Goal: Task Accomplishment & Management: Complete application form

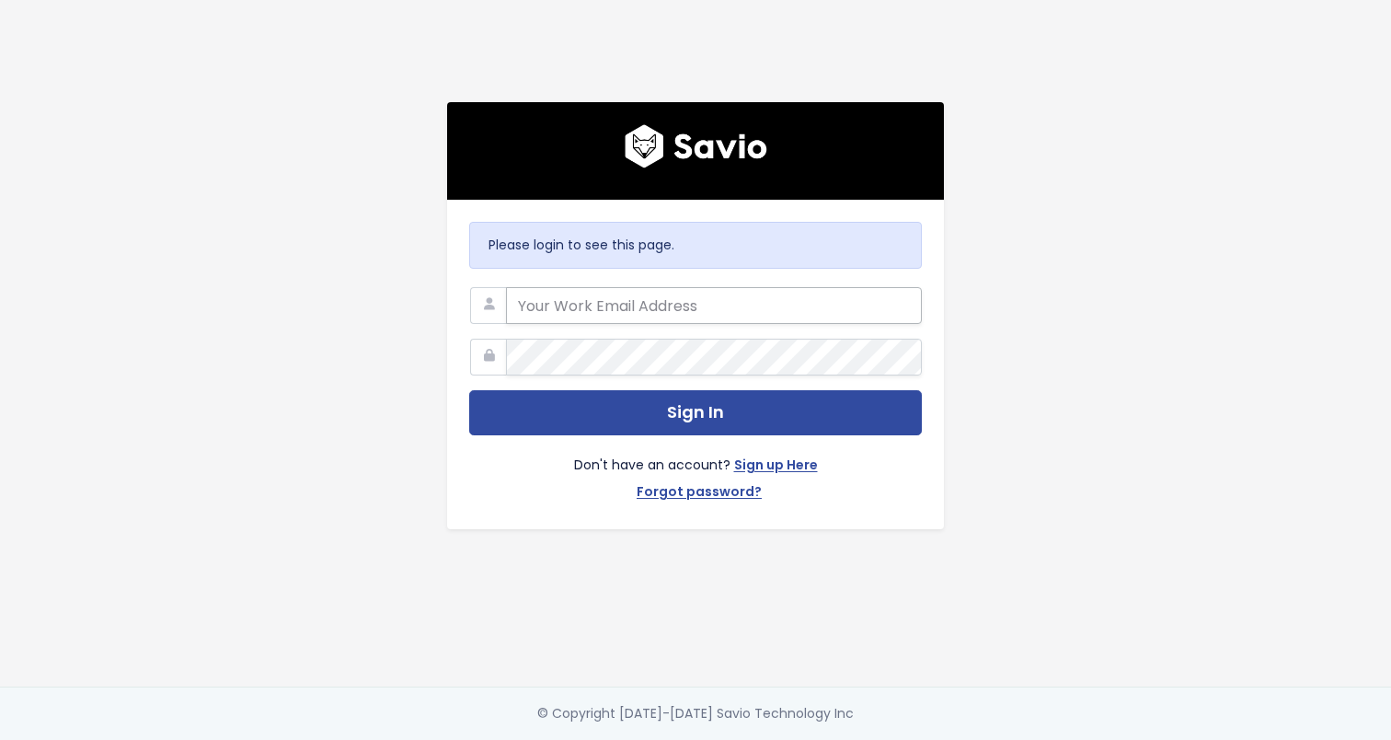
click at [647, 297] on input "email" at bounding box center [714, 305] width 416 height 37
click at [780, 458] on link "Sign up Here" at bounding box center [776, 467] width 84 height 27
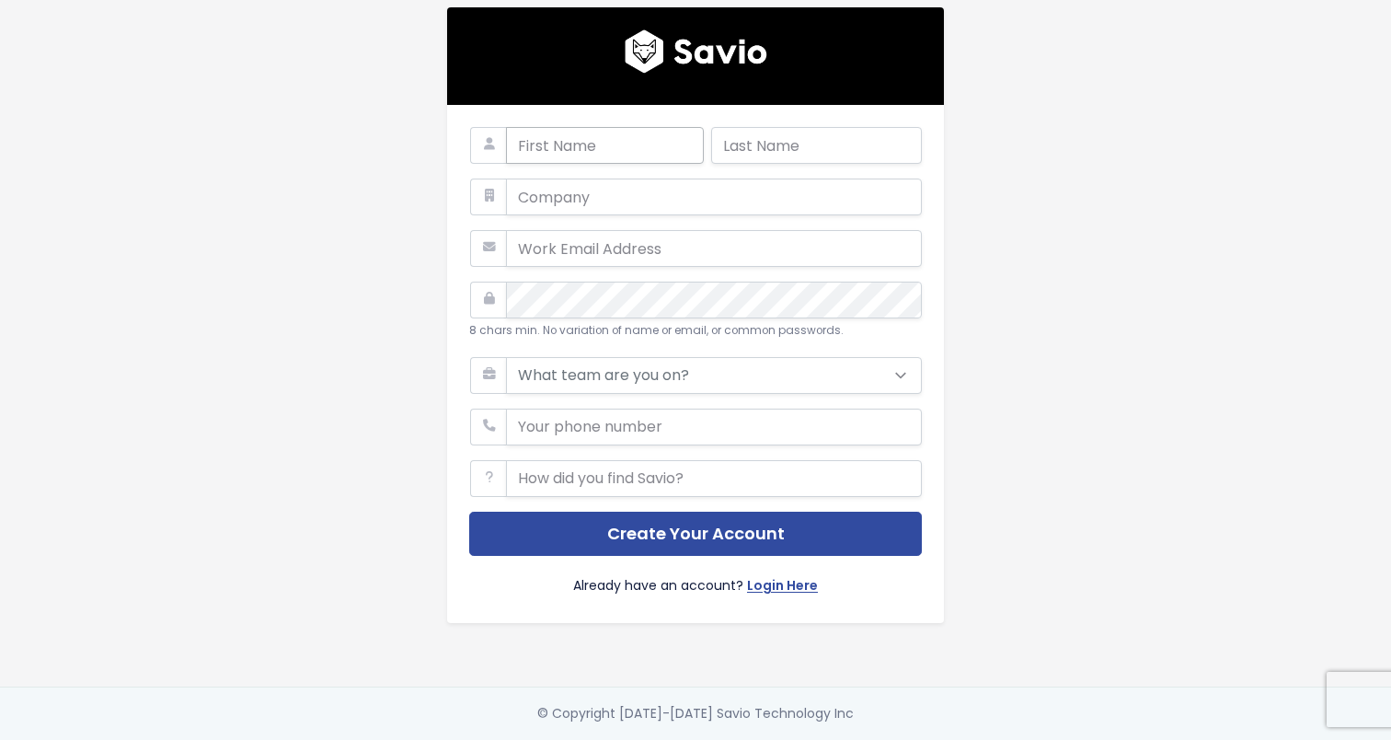
click at [584, 142] on input "text" at bounding box center [605, 145] width 198 height 37
type input "Ashley"
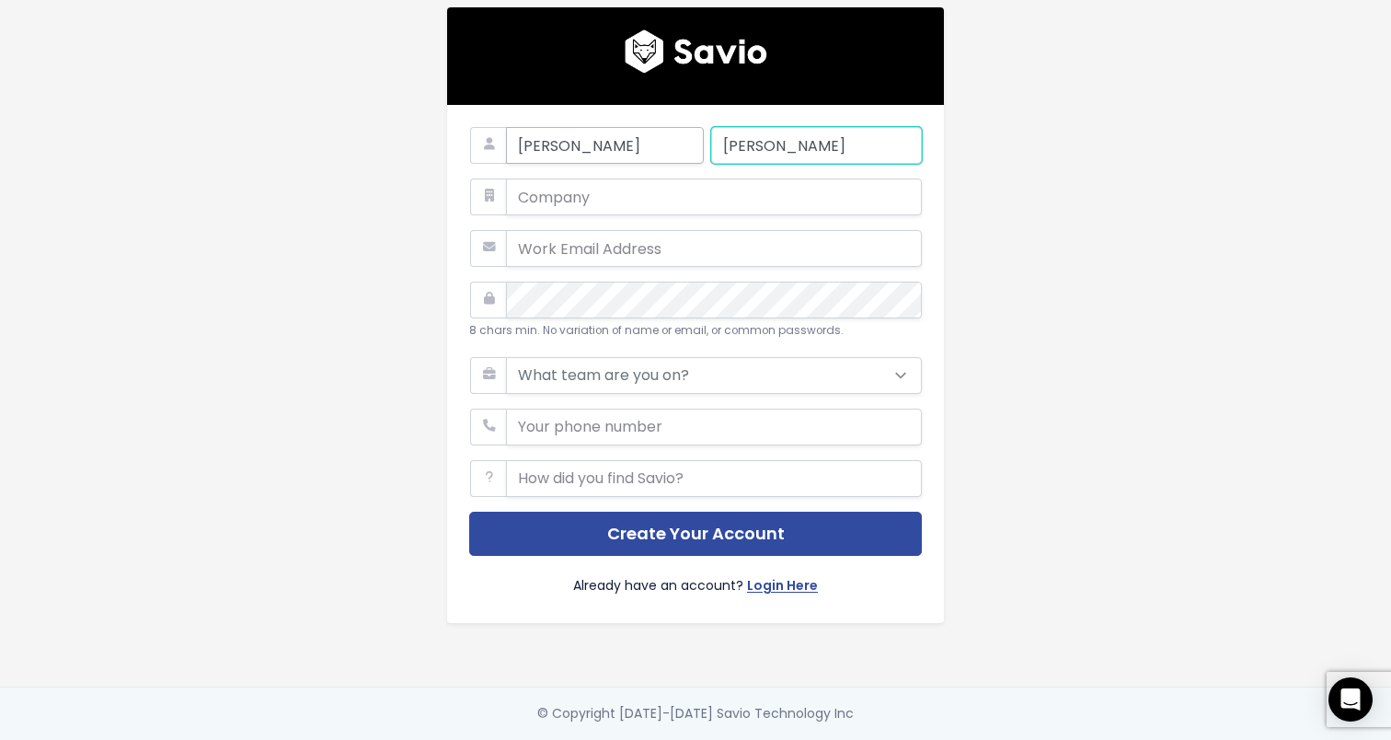
type input "Wilkin"
type input "PredictAP"
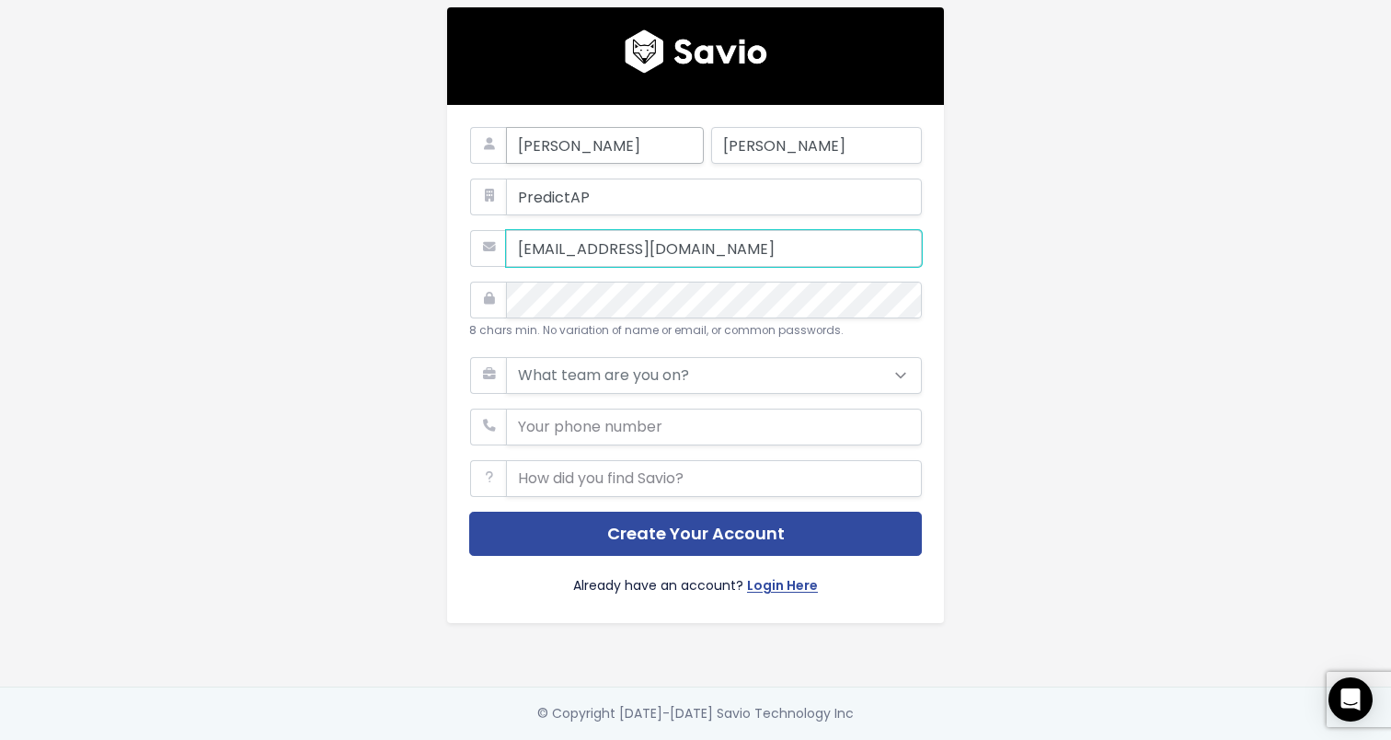
type input "awilkin@predictap.com"
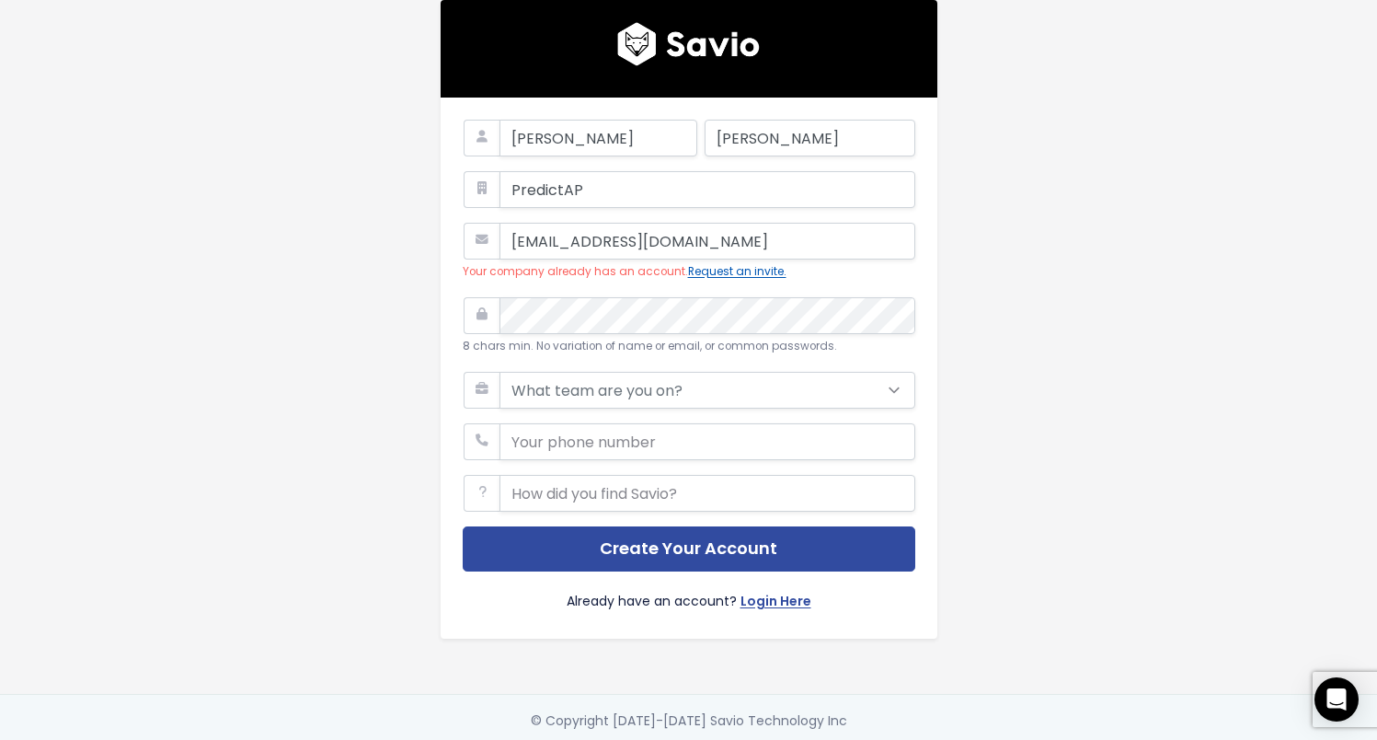
click at [746, 274] on button "Request an invite." at bounding box center [737, 271] width 98 height 19
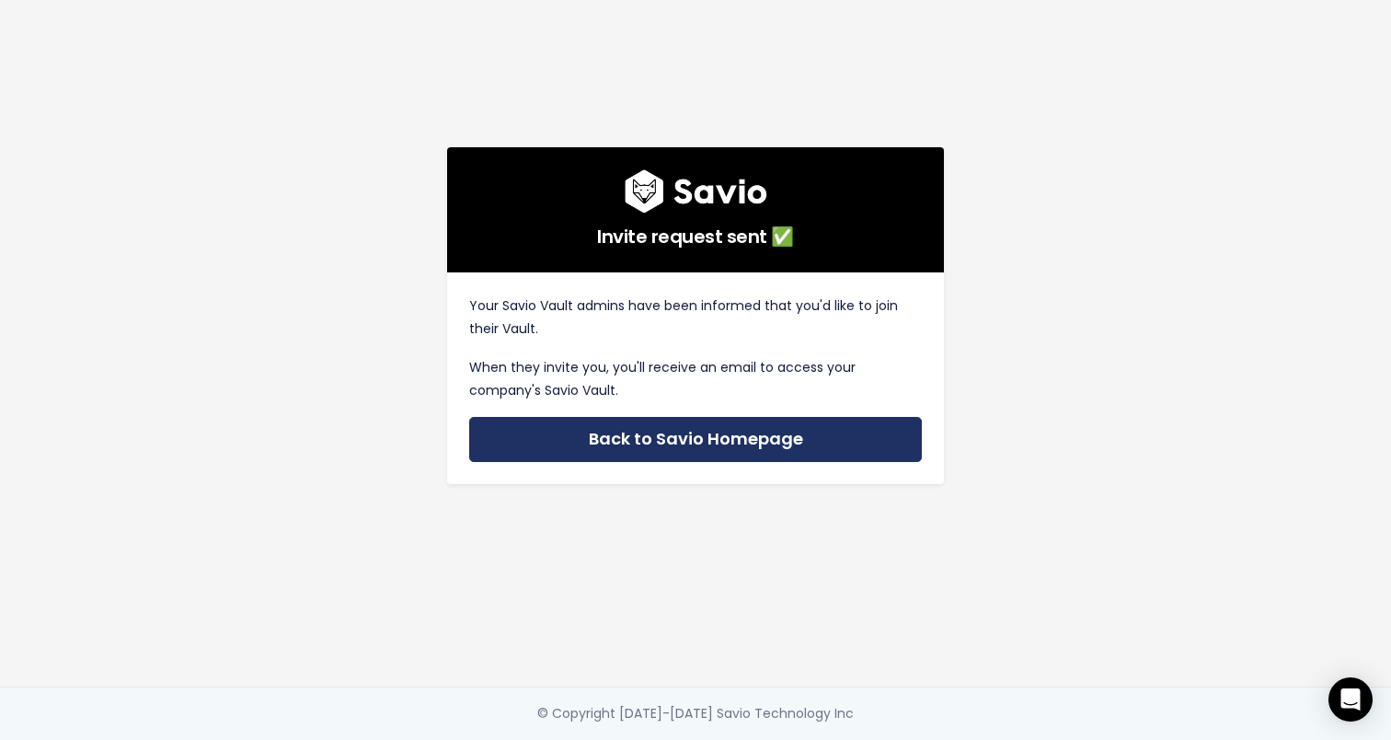
click at [703, 431] on link "Back to Savio Homepage" at bounding box center [695, 439] width 453 height 45
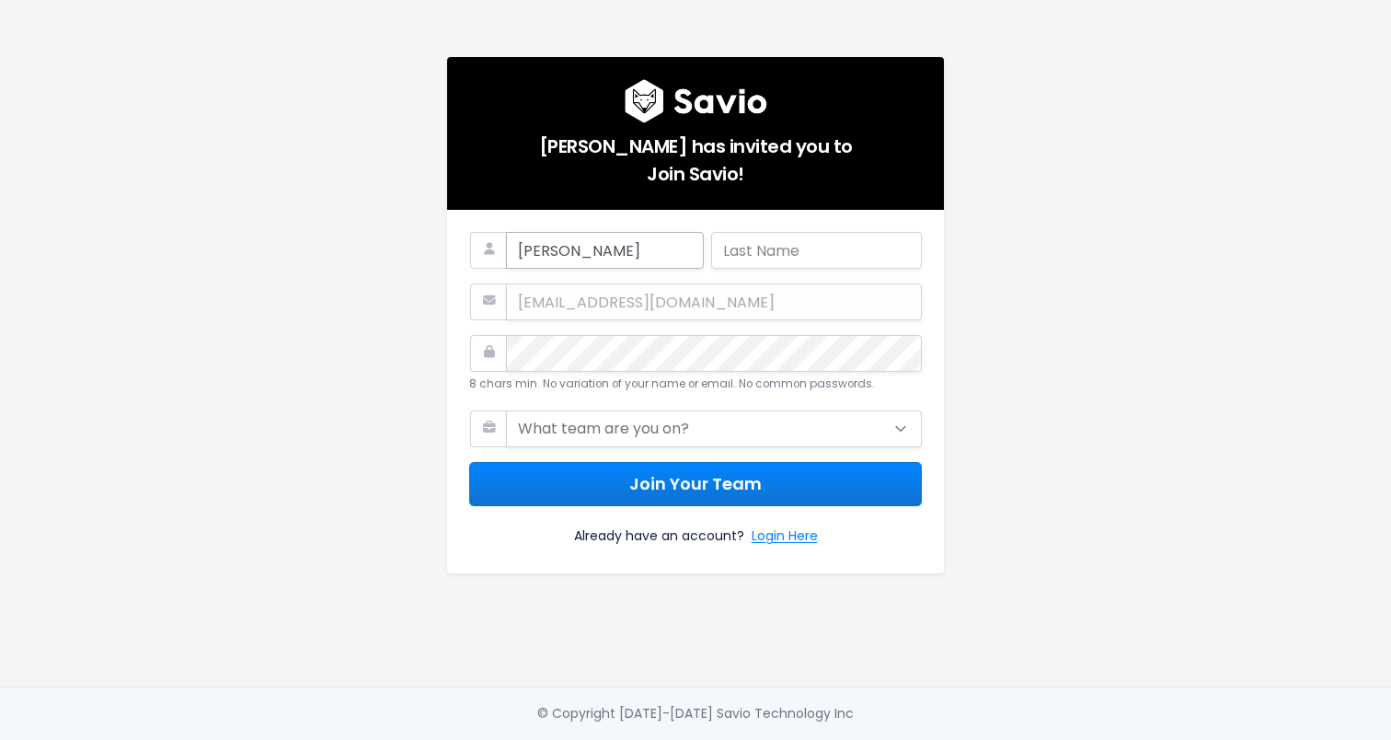
type input "Ashley"
type input "Wilkin"
click at [609, 423] on select "What team are you on? Support Product Sales Customer Success Marketing Other" at bounding box center [714, 428] width 416 height 37
select select "PRODUCT"
click at [506, 410] on select "What team are you on? Support Product Sales Customer Success Marketing Other" at bounding box center [714, 428] width 416 height 37
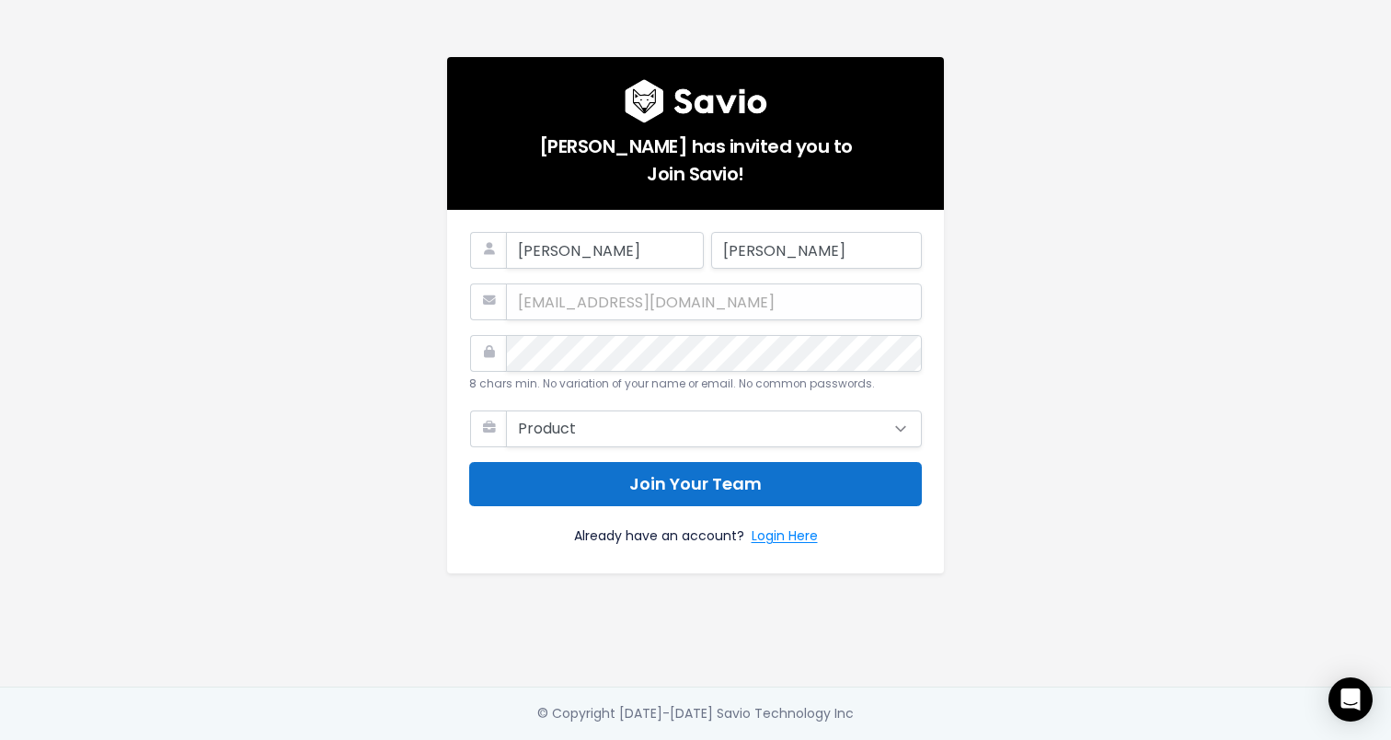
click at [672, 470] on button "Join Your Team" at bounding box center [695, 484] width 453 height 45
